Goal: Task Accomplishment & Management: Use online tool/utility

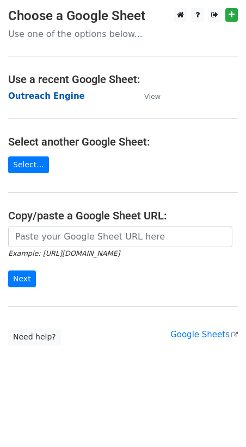
click at [60, 97] on strong "Outreach Engine" at bounding box center [46, 96] width 77 height 10
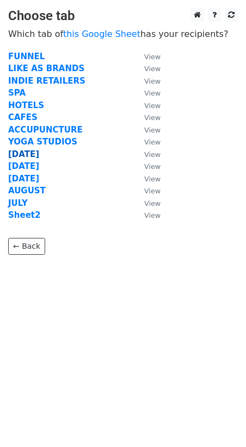
click at [26, 155] on strong "[DATE]" at bounding box center [23, 154] width 31 height 10
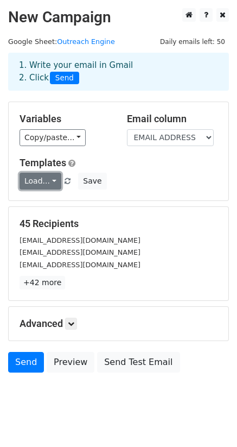
click at [52, 184] on link "Load..." at bounding box center [41, 181] width 42 height 17
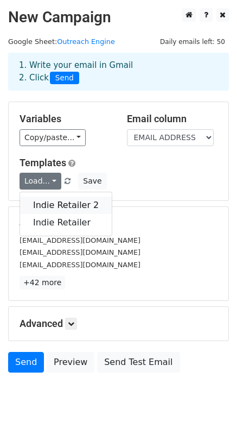
click at [45, 209] on link "Indie Retailer 2" at bounding box center [66, 205] width 92 height 17
